Goal: Information Seeking & Learning: Understand process/instructions

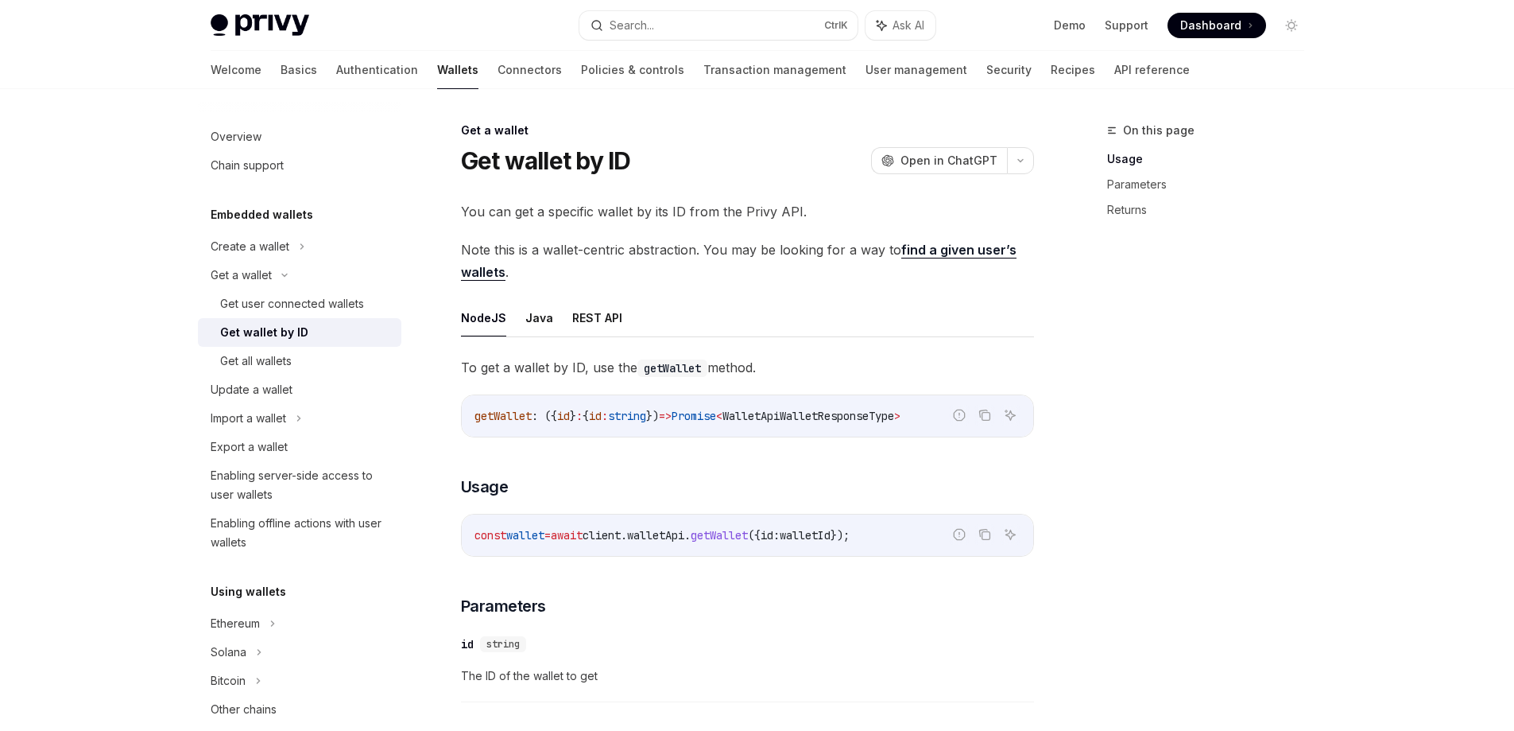
scroll to position [159, 0]
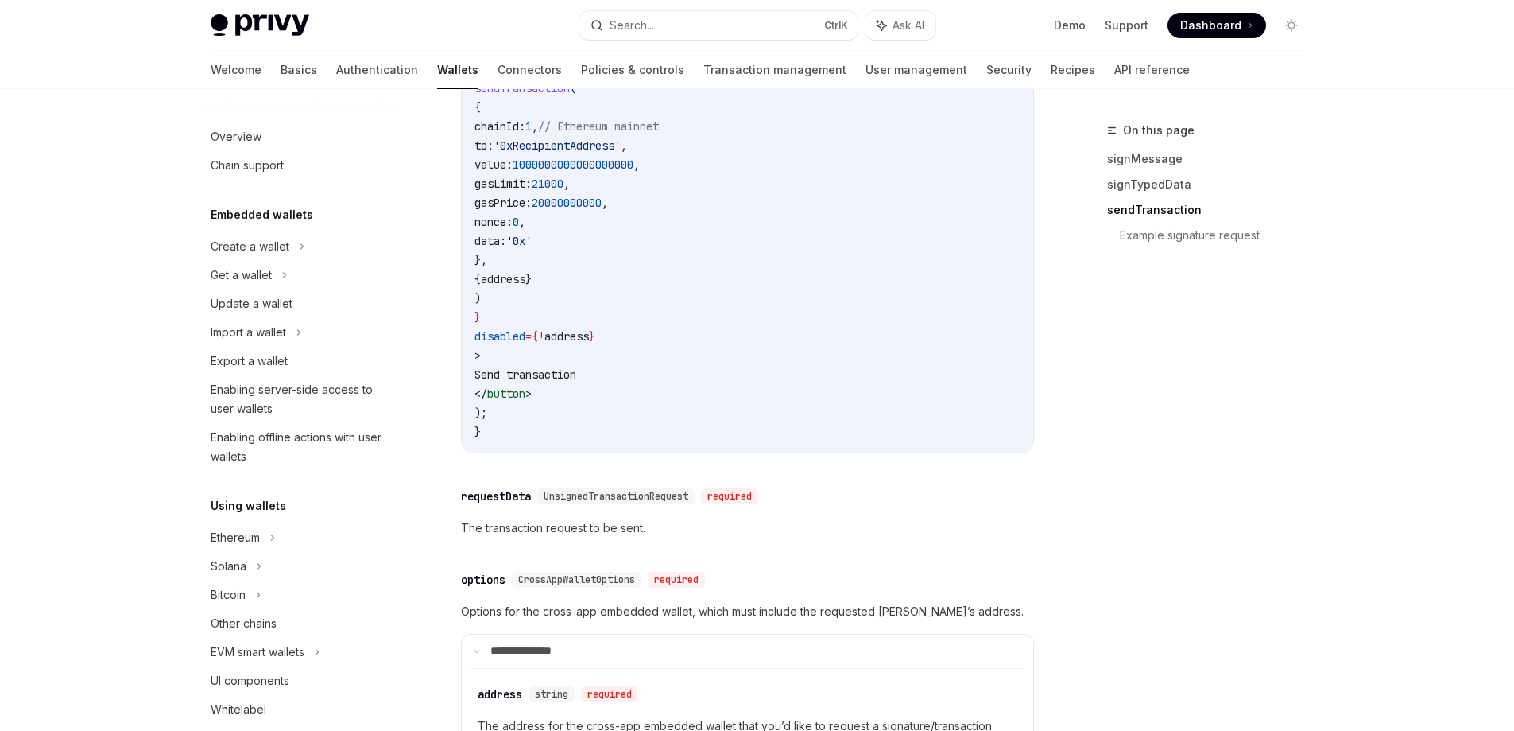
scroll to position [835, 0]
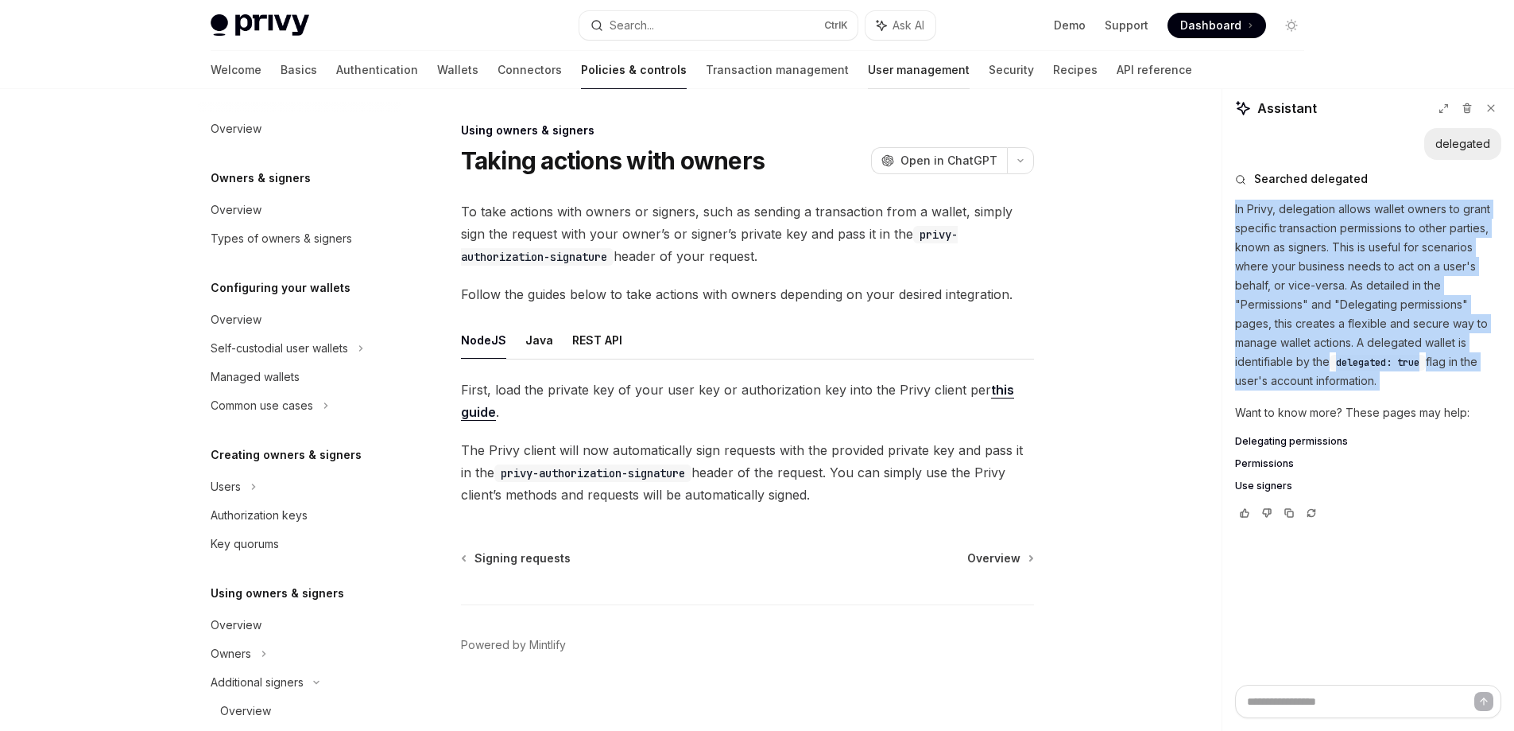
scroll to position [548, 0]
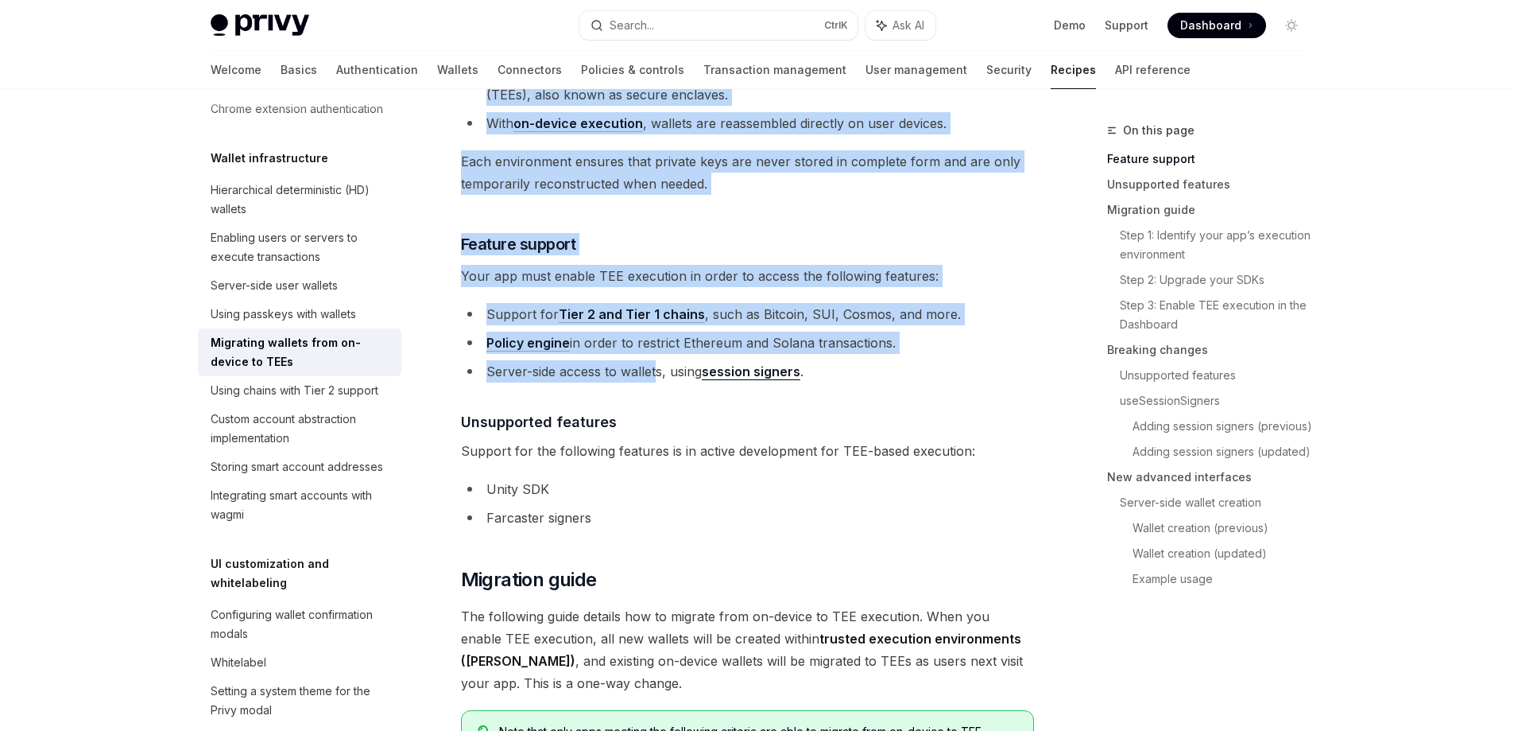
scroll to position [397, 0]
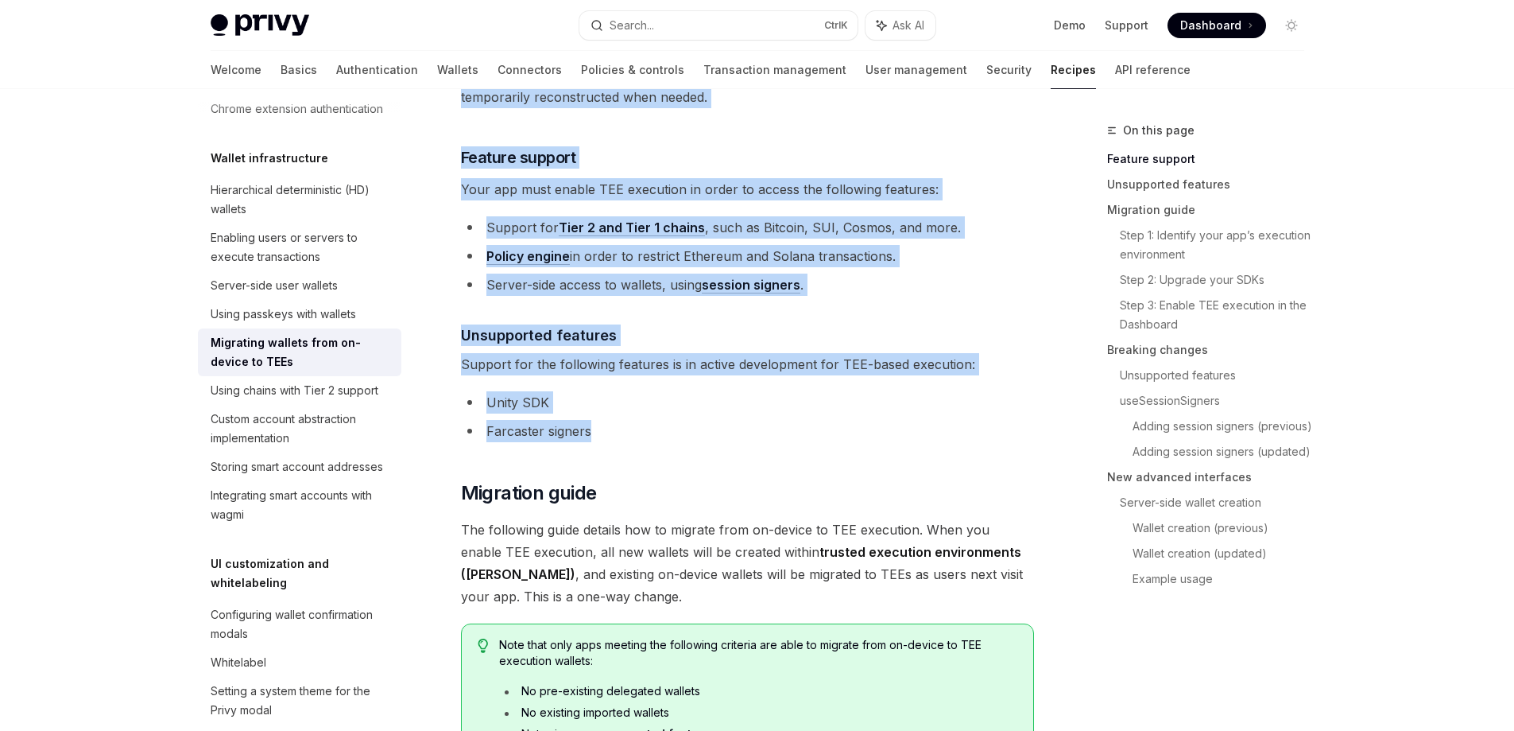
drag, startPoint x: 452, startPoint y: 160, endPoint x: 755, endPoint y: 422, distance: 401.3
copy div "Migrating wallets from on-device to TEEs OpenAI Open in ChatGPT OpenAI Open in …"
click at [827, 197] on span "Your app must enable TEE execution in order to access the following features:" at bounding box center [747, 189] width 573 height 22
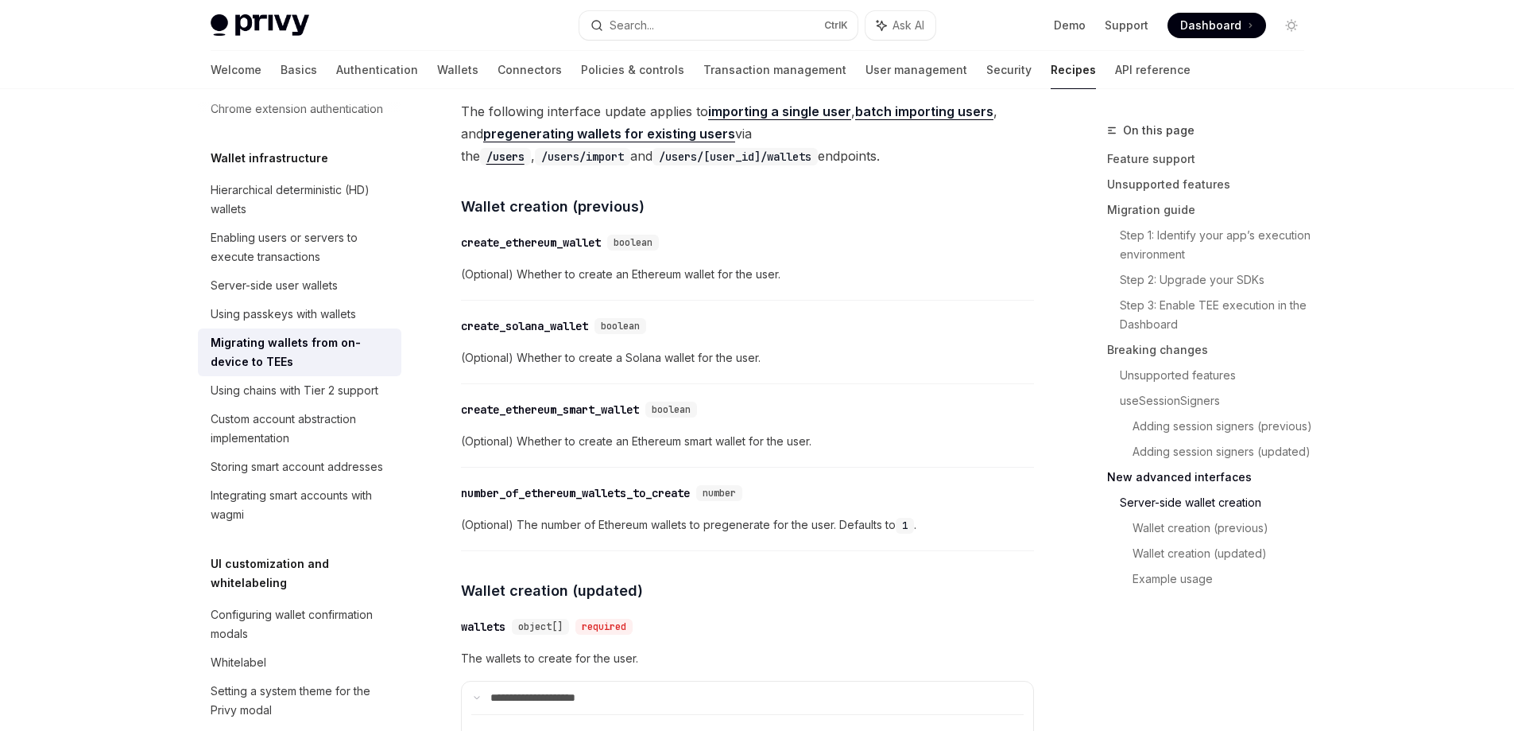
scroll to position [4054, 0]
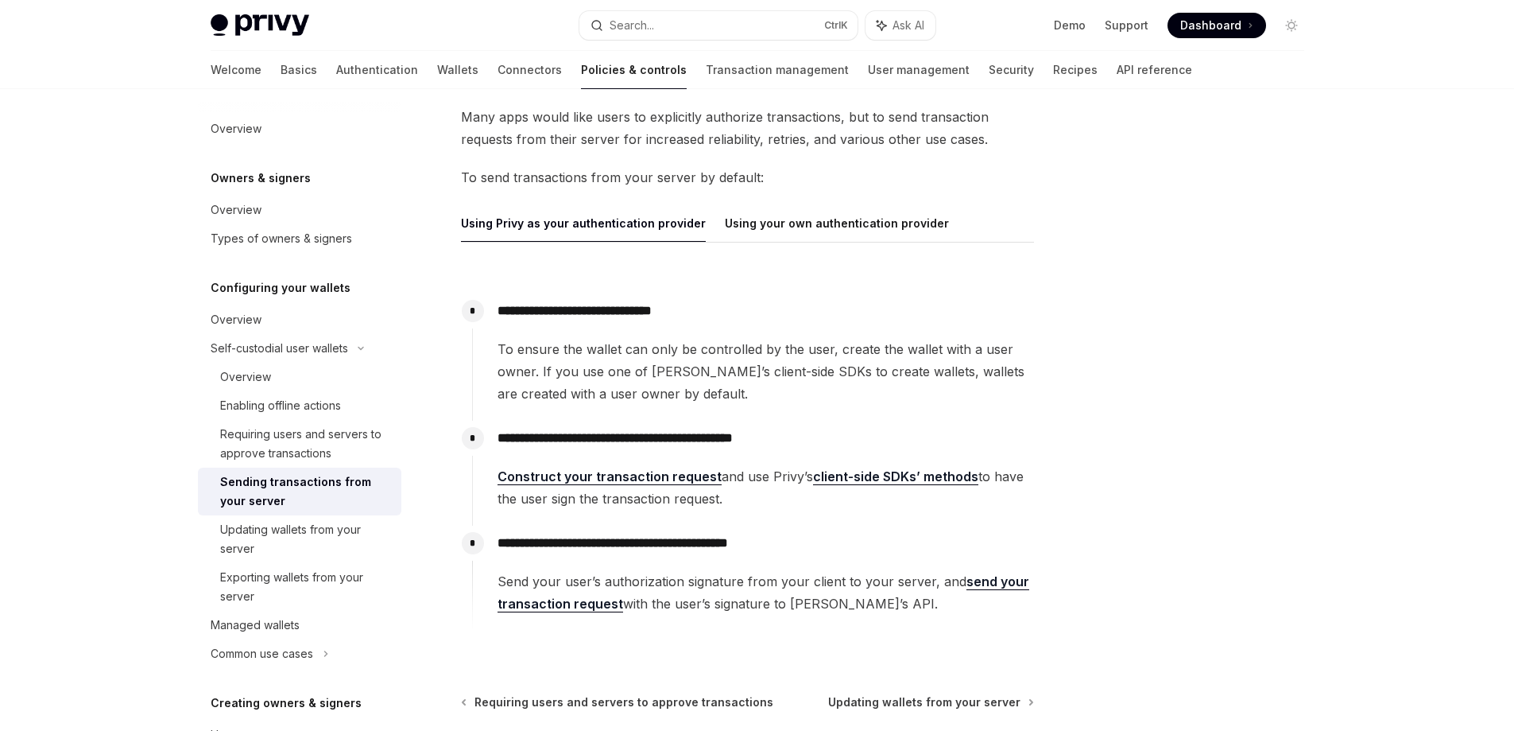
scroll to position [119, 0]
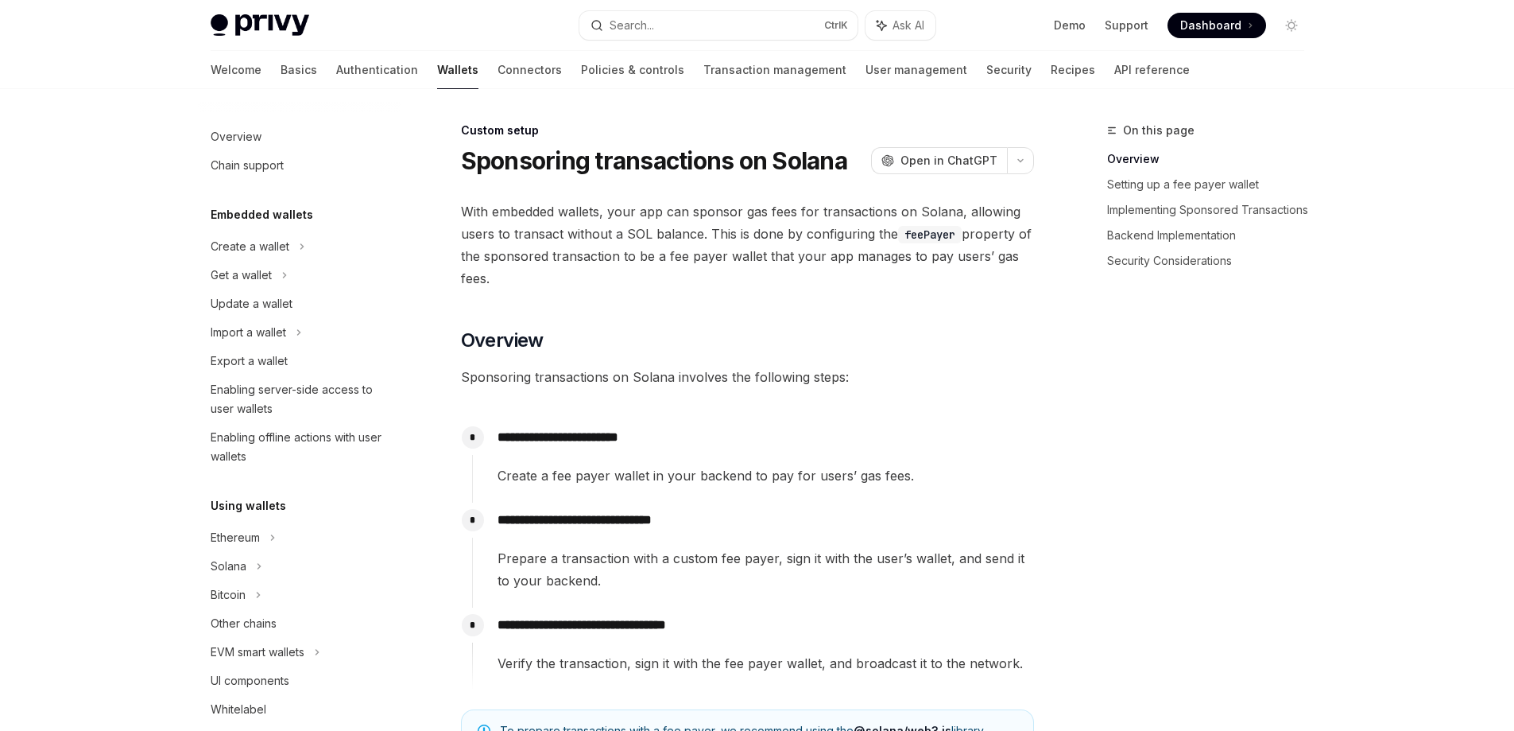
scroll to position [731, 0]
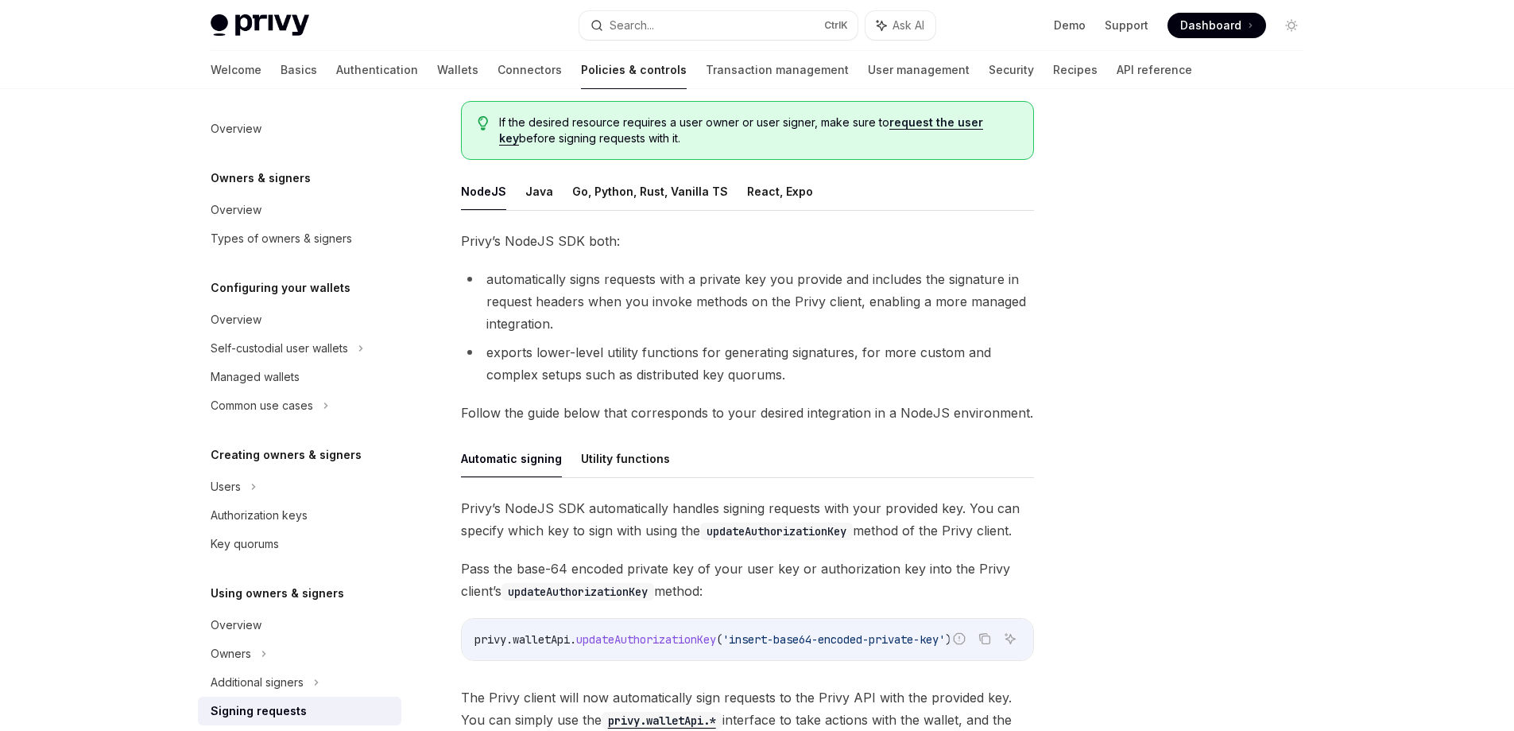
scroll to position [159, 0]
click at [1045, 256] on div "Using owners & signers Signing requests OpenAI Open in ChatGPT OpenAI Open in C…" at bounding box center [757, 460] width 1119 height 1060
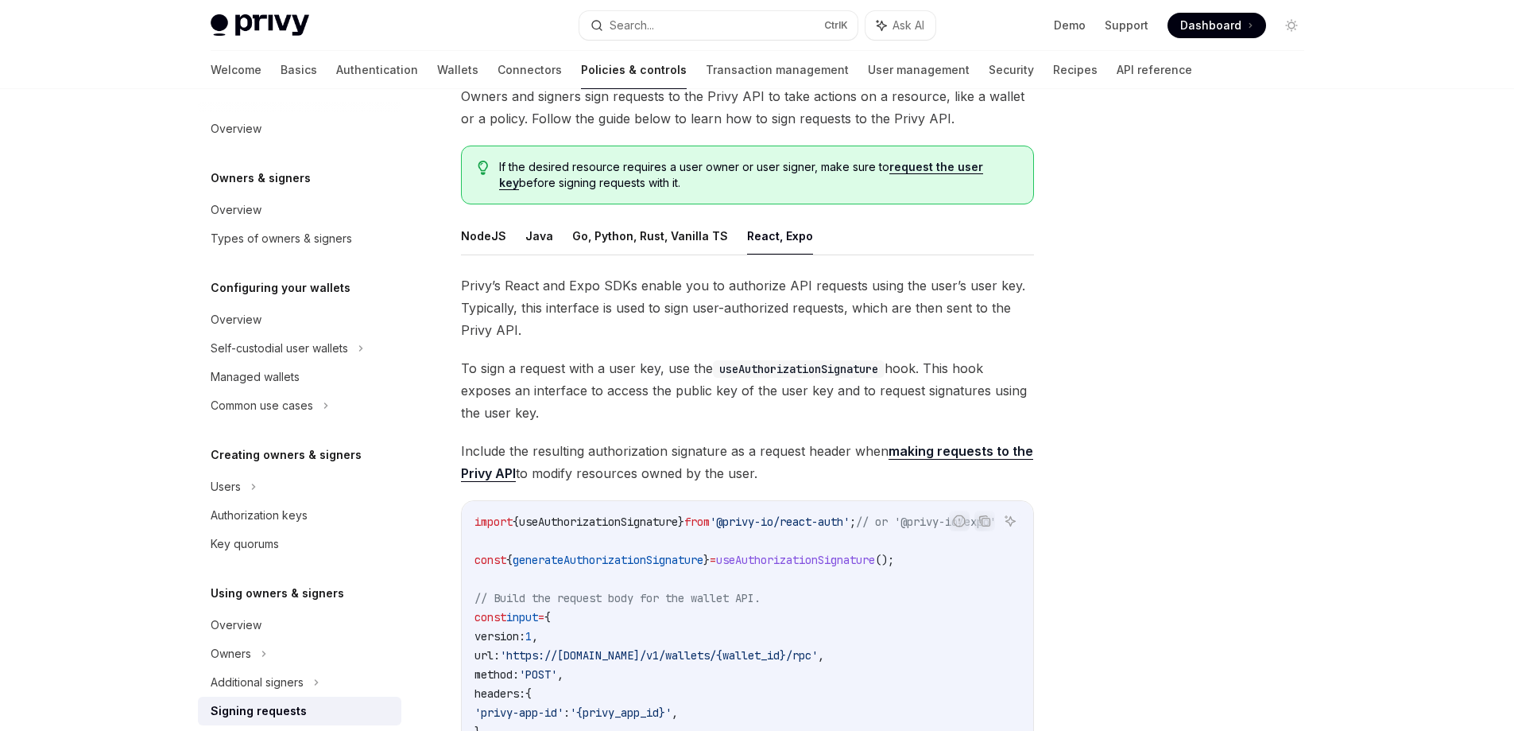
scroll to position [68, 0]
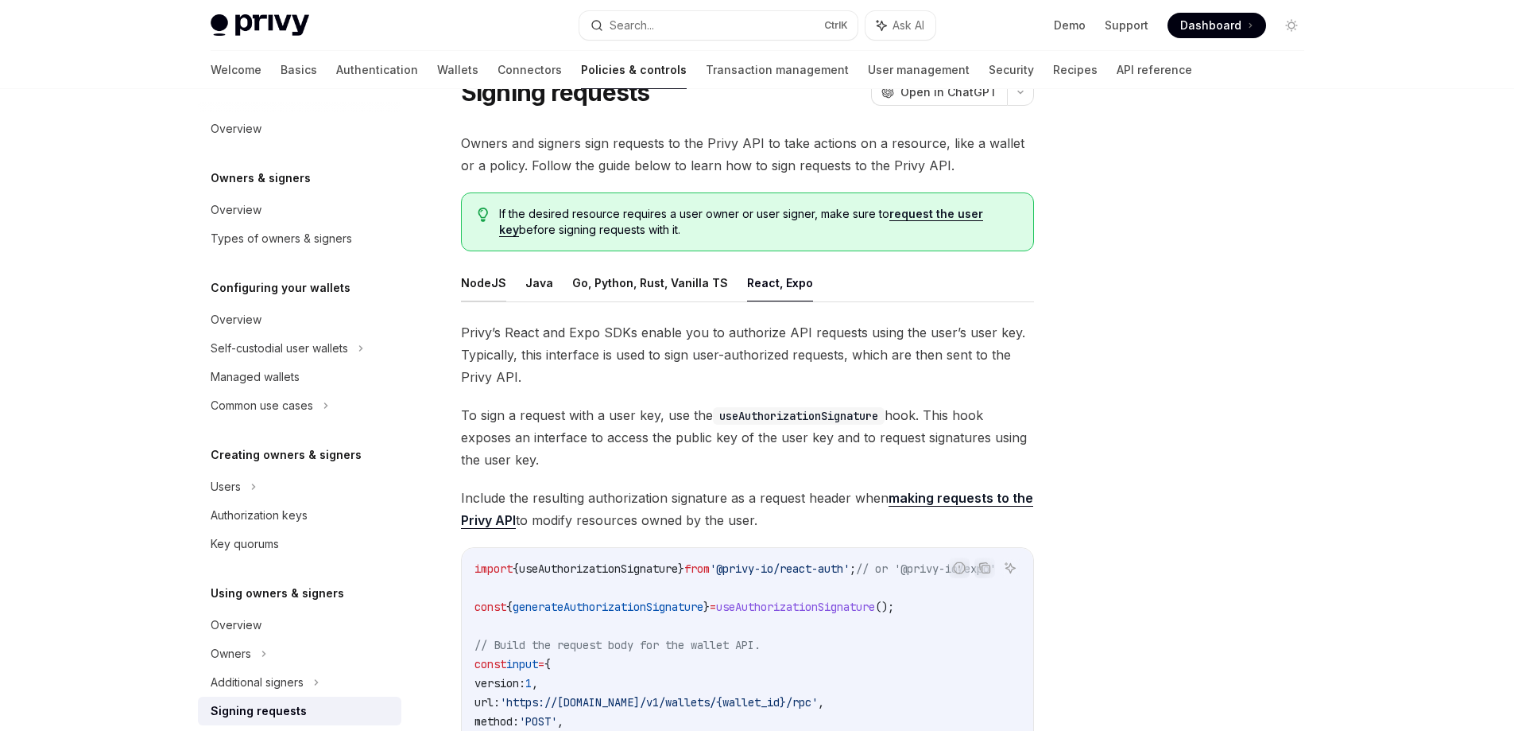
click at [483, 283] on button "NodeJS" at bounding box center [483, 282] width 45 height 37
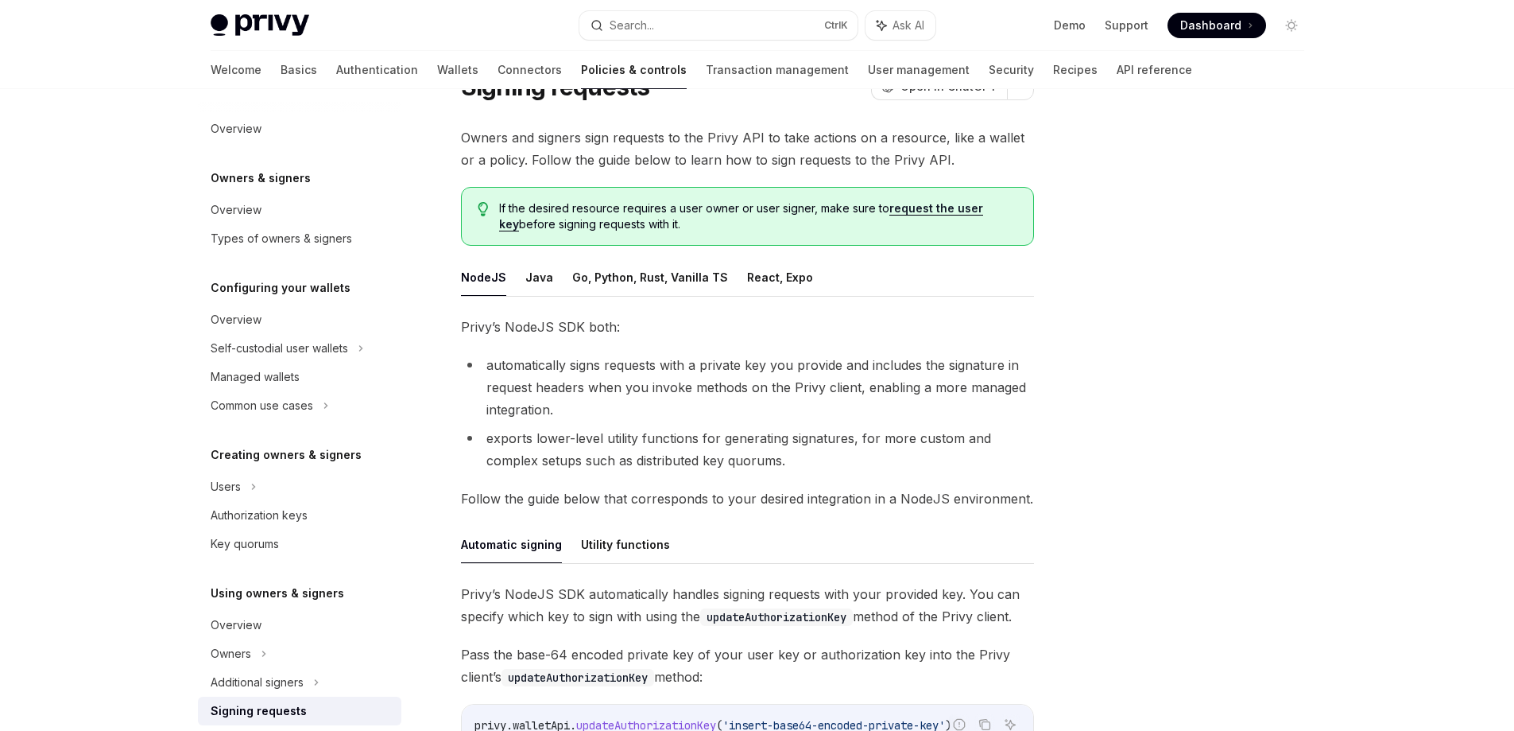
scroll to position [68, 0]
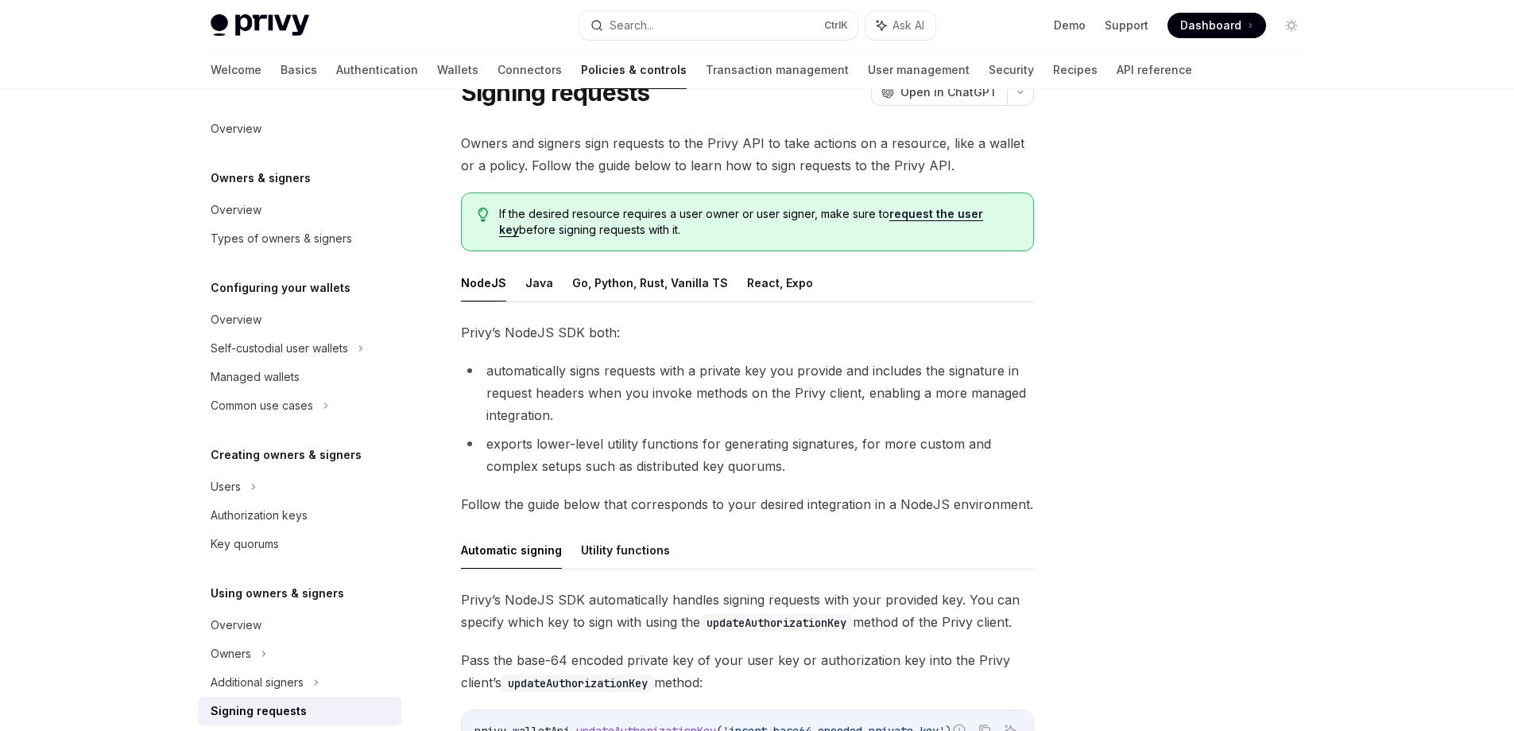
click at [1124, 332] on div at bounding box center [1197, 426] width 242 height 610
click at [772, 269] on button "React, Expo" at bounding box center [780, 282] width 66 height 37
type textarea "*"
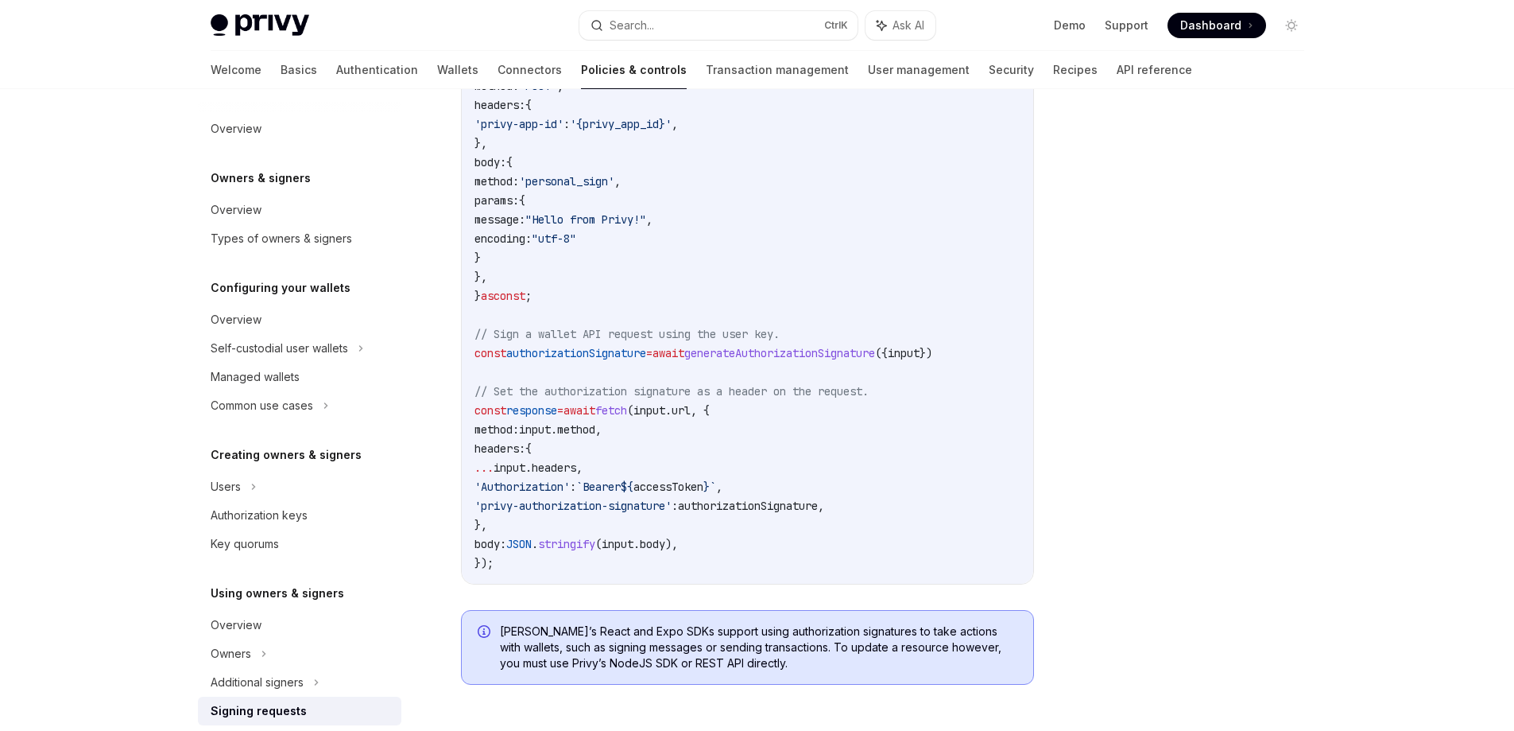
scroll to position [704, 0]
click at [1186, 372] on div at bounding box center [1197, 426] width 242 height 610
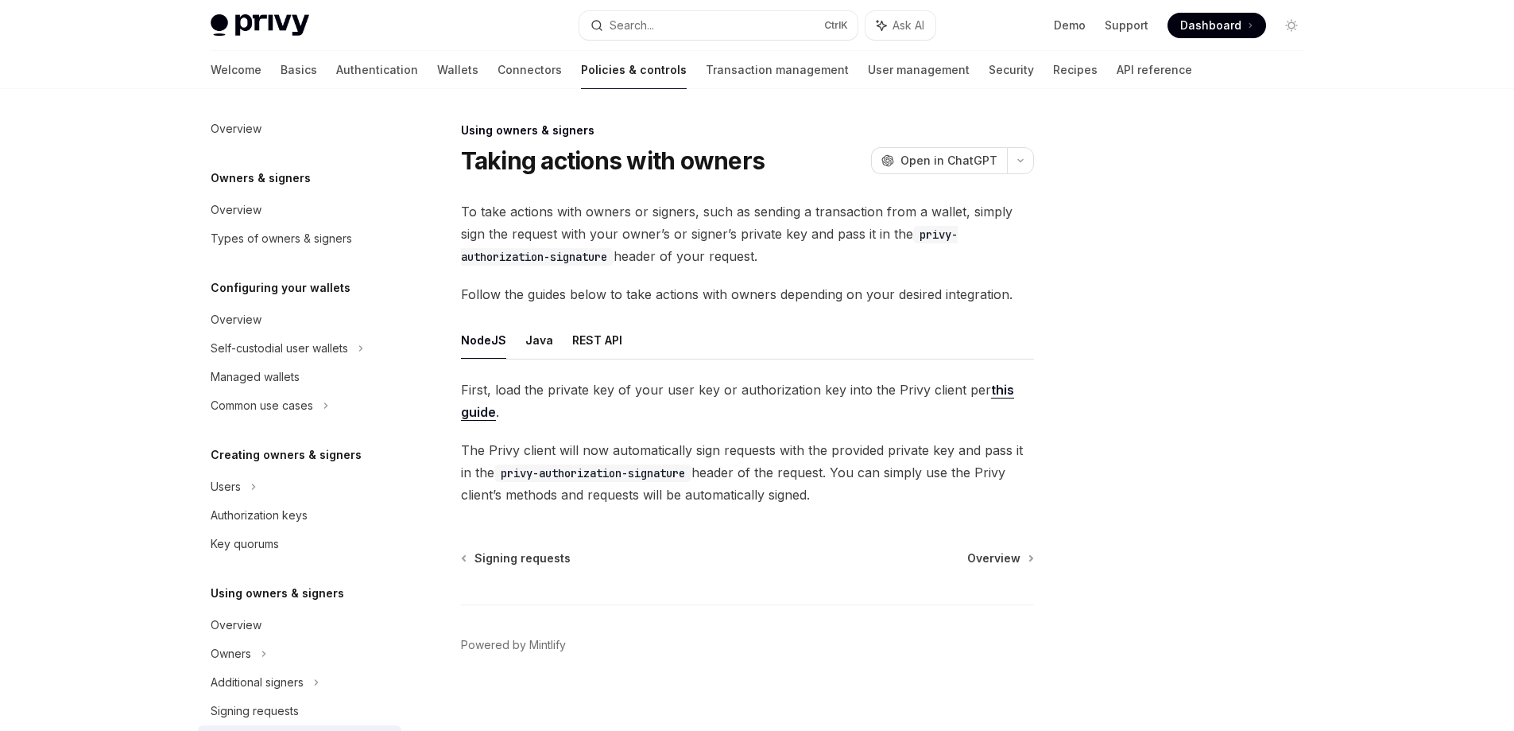
scroll to position [330, 0]
